Goal: Task Accomplishment & Management: Use online tool/utility

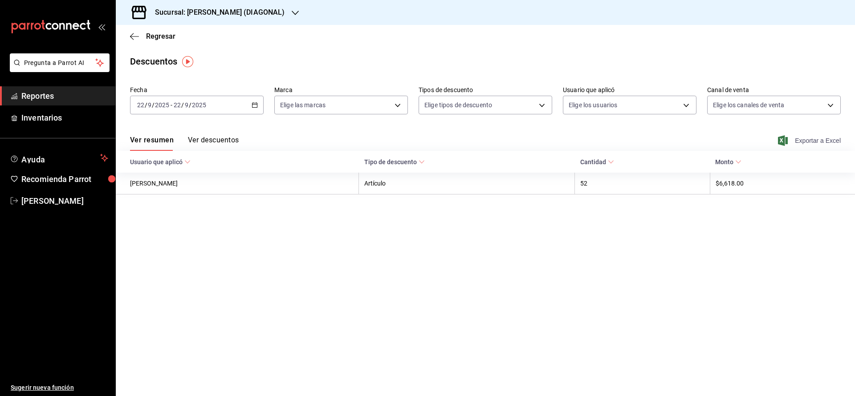
click at [802, 139] on span "Exportar a Excel" at bounding box center [810, 140] width 61 height 11
click at [160, 36] on span "Regresar" at bounding box center [160, 36] width 29 height 8
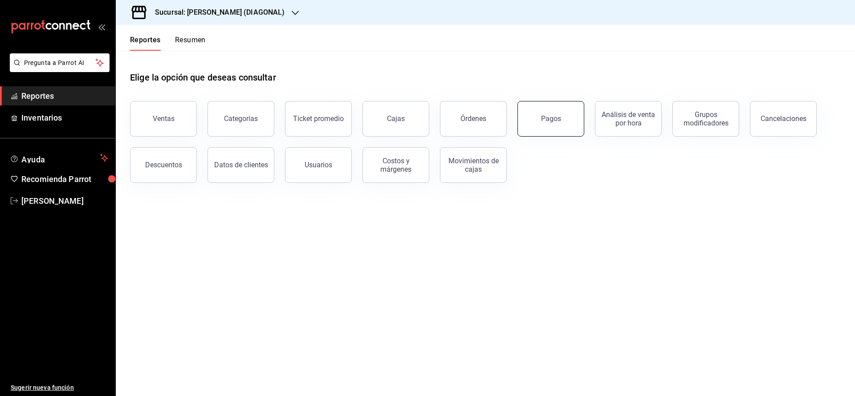
click at [527, 131] on button "Pagos" at bounding box center [551, 119] width 67 height 36
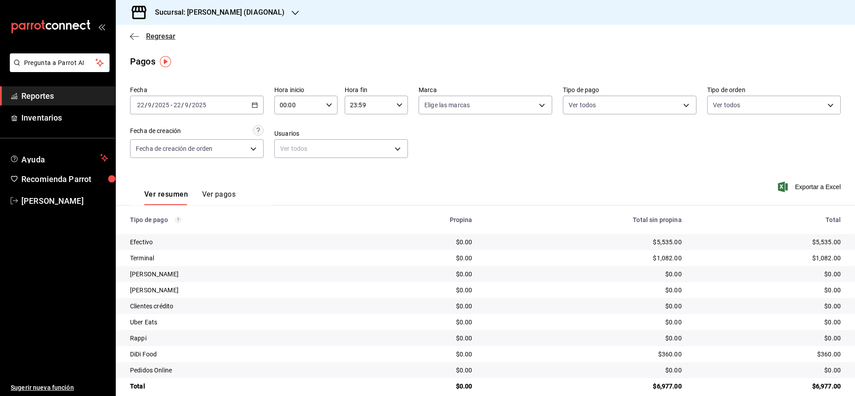
click at [167, 35] on span "Regresar" at bounding box center [160, 36] width 29 height 8
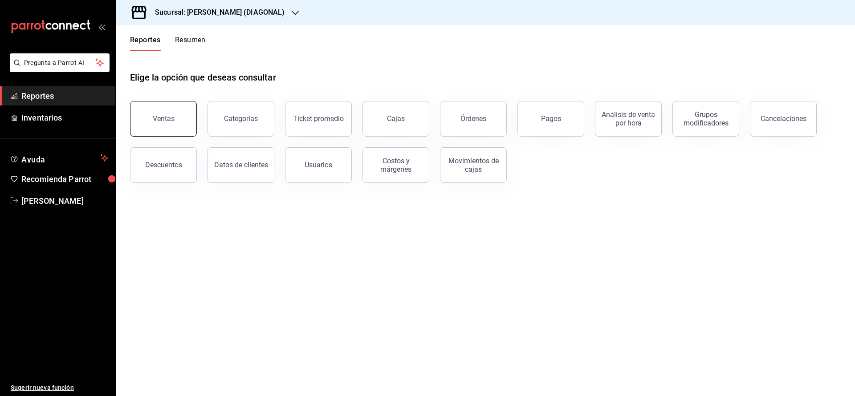
click at [169, 114] on div "Ventas" at bounding box center [164, 118] width 22 height 8
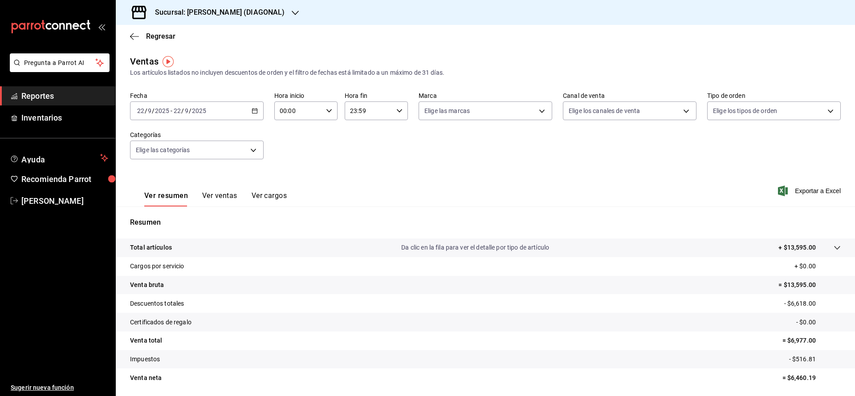
click at [805, 192] on span "Exportar a Excel" at bounding box center [810, 191] width 61 height 11
